Goal: Transaction & Acquisition: Purchase product/service

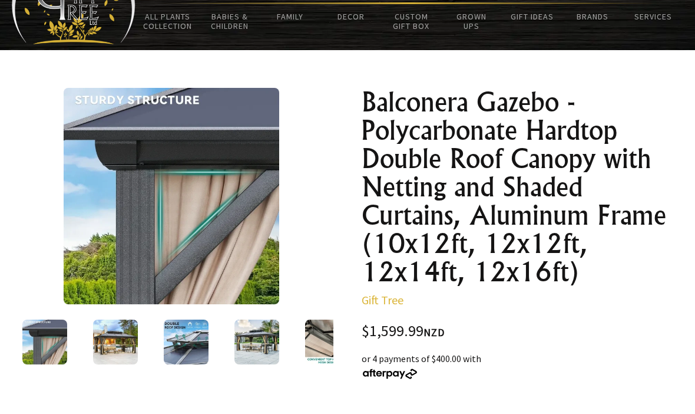
scroll to position [31, 0]
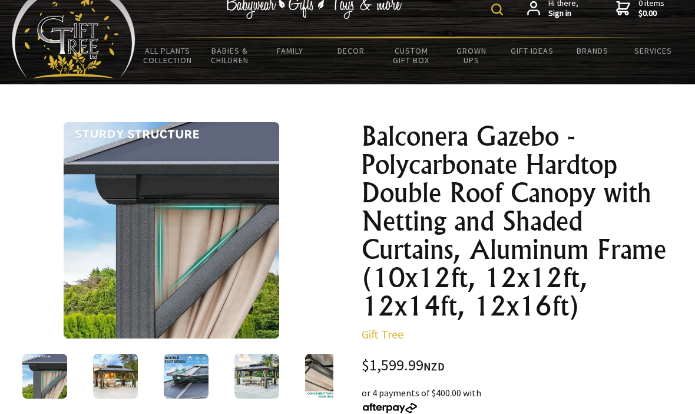
click at [112, 375] on img at bounding box center [115, 376] width 45 height 45
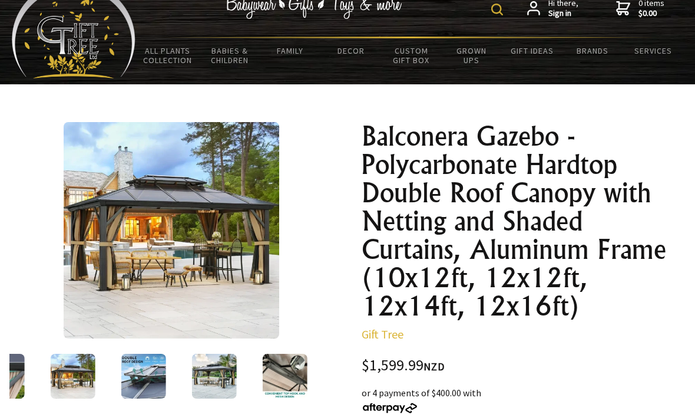
click at [79, 375] on img at bounding box center [73, 376] width 45 height 45
click at [146, 379] on img at bounding box center [143, 376] width 45 height 45
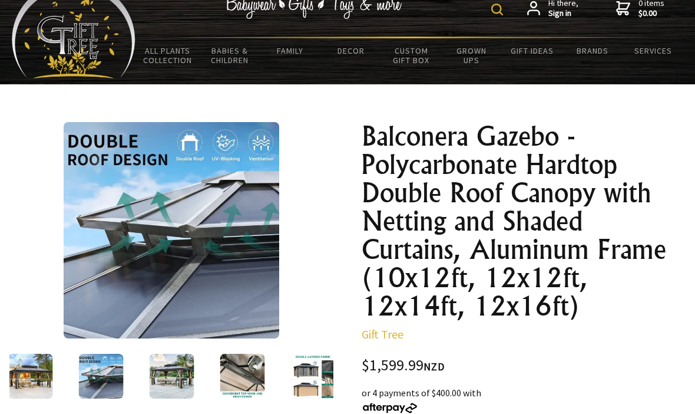
click at [38, 377] on img at bounding box center [30, 376] width 45 height 45
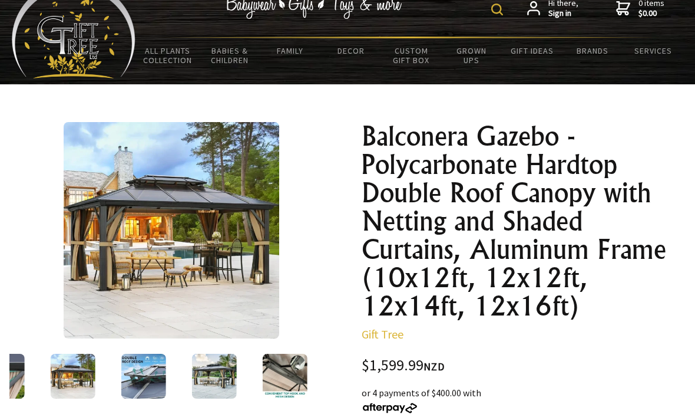
click at [218, 369] on img at bounding box center [214, 376] width 45 height 45
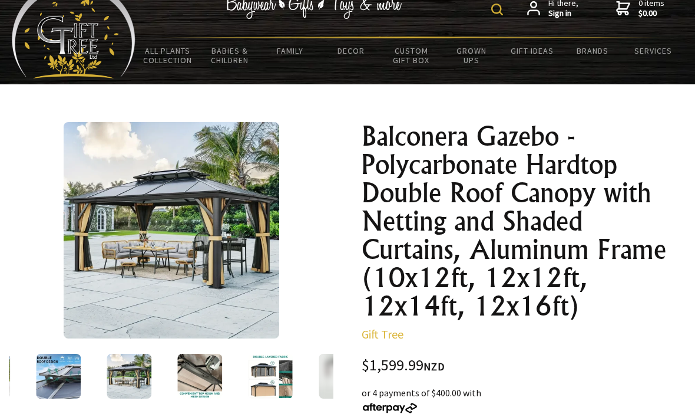
click at [128, 381] on img at bounding box center [129, 376] width 45 height 45
click at [195, 368] on img at bounding box center [199, 376] width 45 height 45
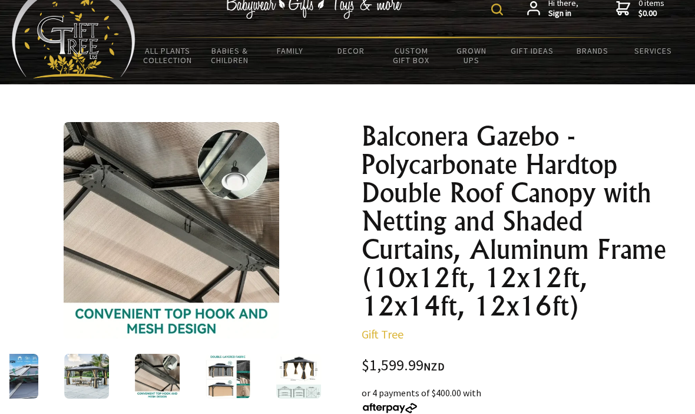
click at [223, 370] on img at bounding box center [228, 376] width 45 height 45
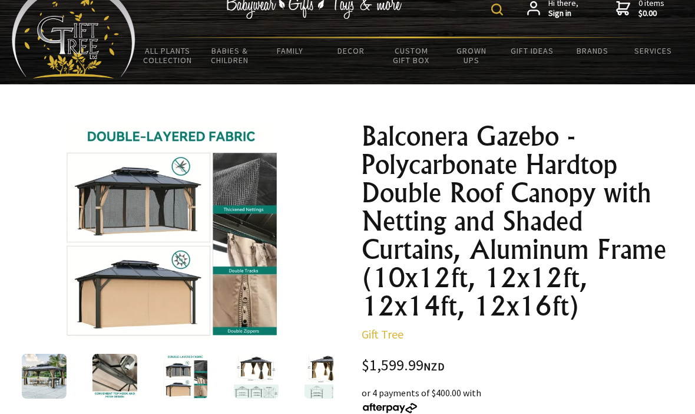
click at [259, 380] on img at bounding box center [256, 376] width 45 height 45
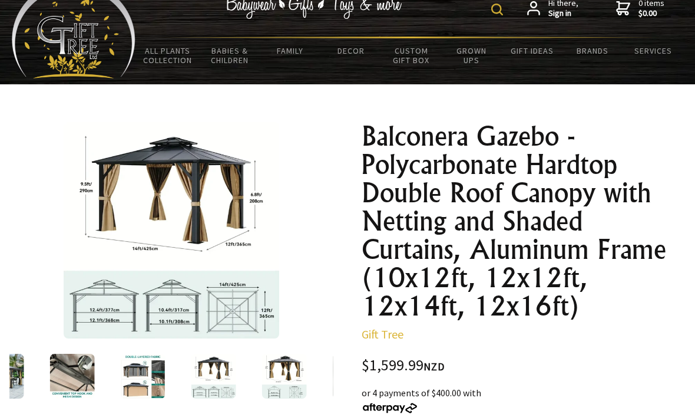
scroll to position [58, 0]
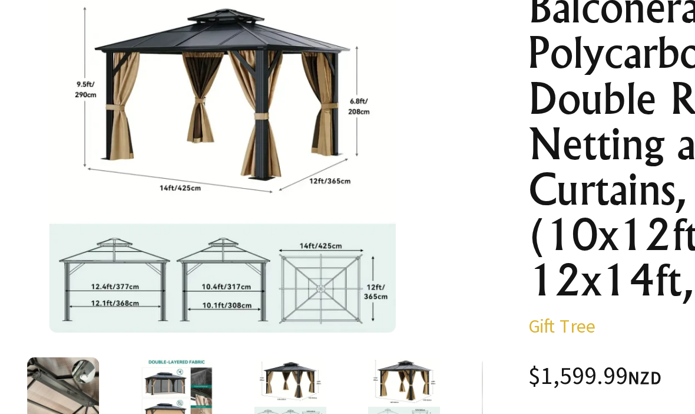
click at [262, 326] on img at bounding box center [284, 348] width 45 height 45
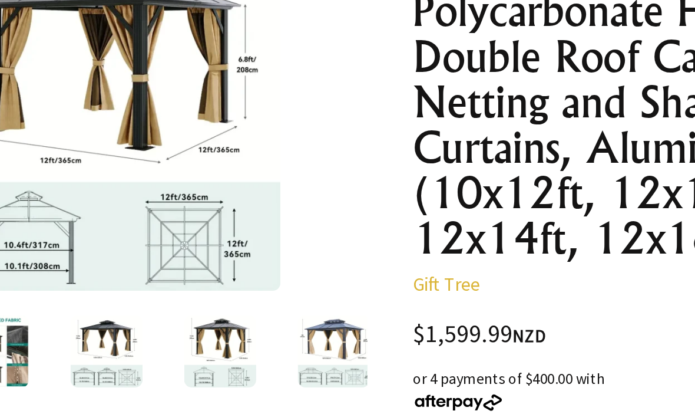
scroll to position [60, 0]
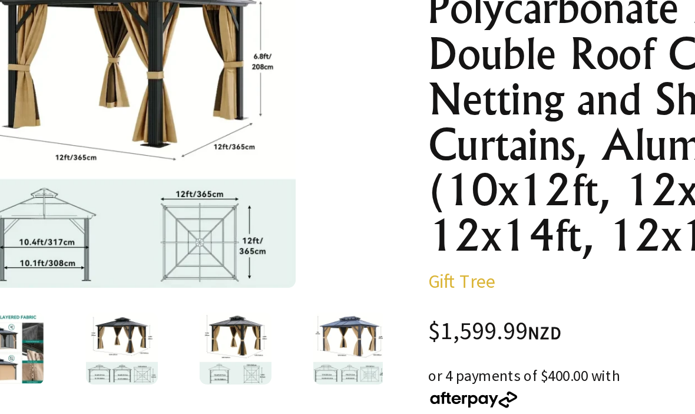
click at [290, 325] on img at bounding box center [312, 347] width 45 height 45
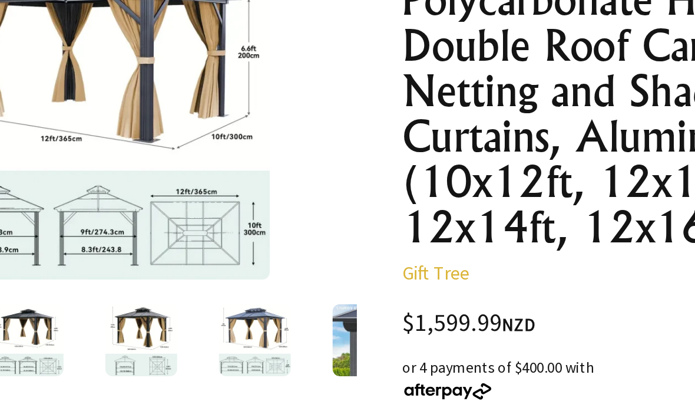
scroll to position [67, 0]
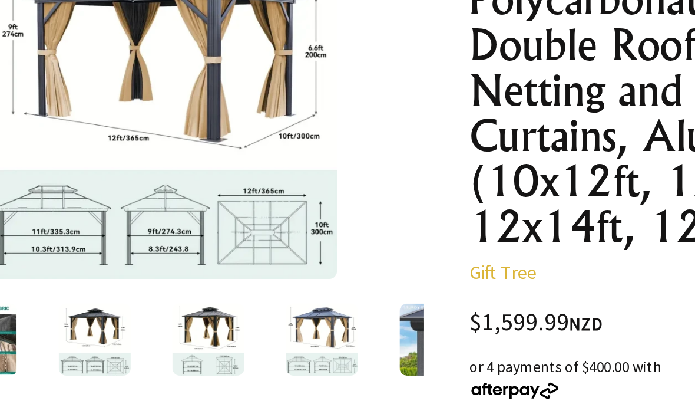
click at [318, 318] on img at bounding box center [340, 340] width 45 height 45
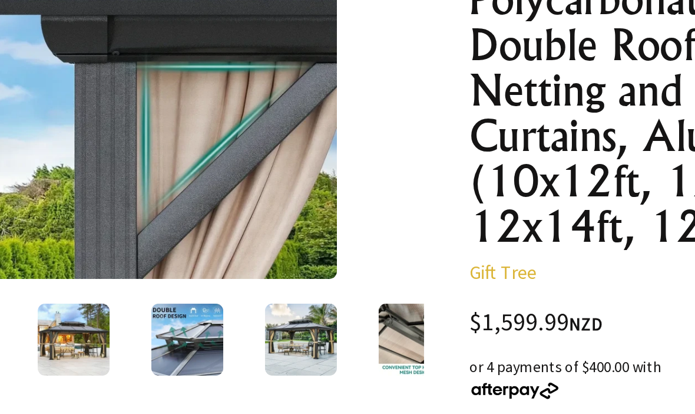
click at [164, 318] on img at bounding box center [186, 340] width 45 height 45
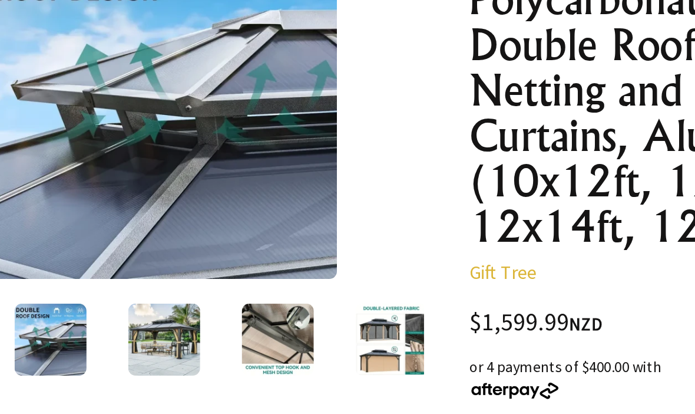
click at [150, 318] on img at bounding box center [172, 340] width 45 height 45
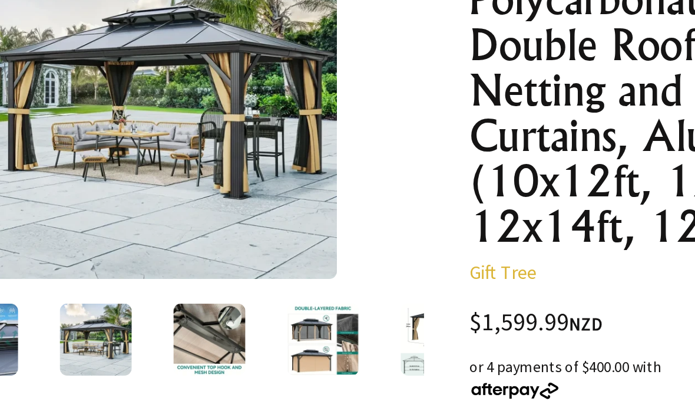
scroll to position [71, 0]
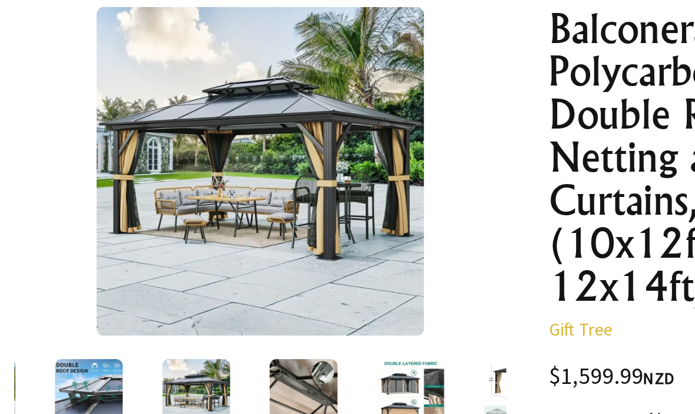
click at [202, 313] on img at bounding box center [199, 335] width 45 height 45
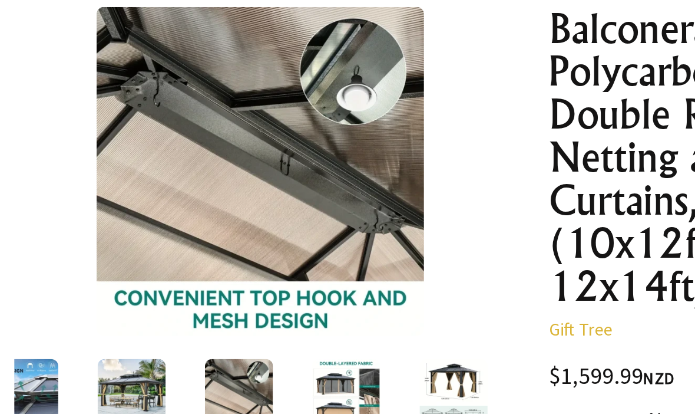
click at [219, 313] on img at bounding box center [228, 335] width 45 height 45
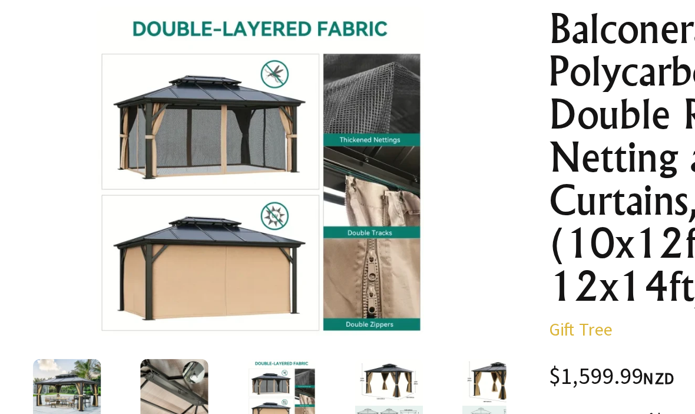
click at [245, 313] on img at bounding box center [256, 335] width 45 height 45
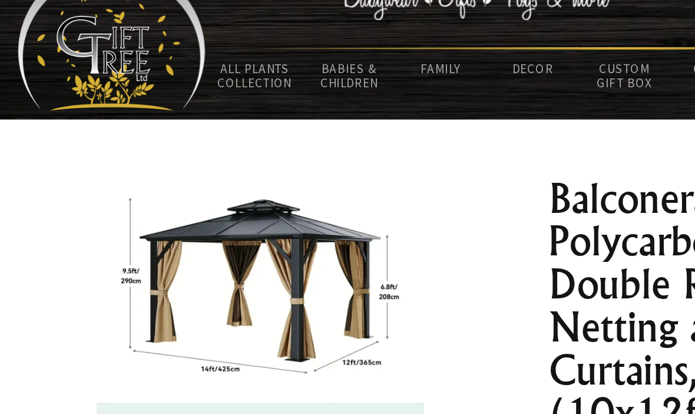
scroll to position [0, 0]
